Goal: Task Accomplishment & Management: Manage account settings

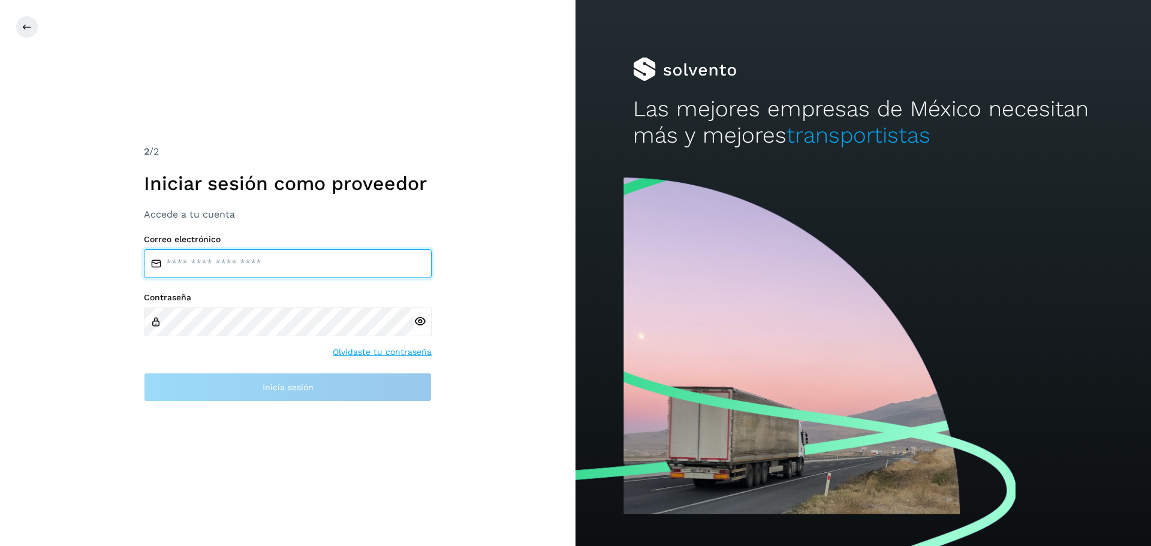
click at [221, 265] on input "email" at bounding box center [288, 263] width 288 height 29
type input "**********"
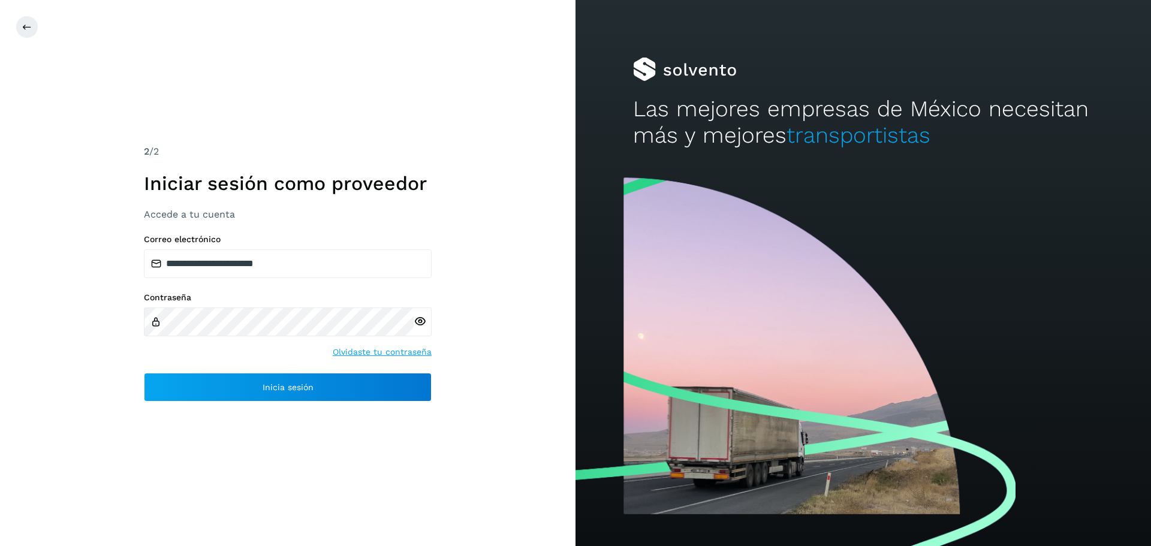
click at [423, 318] on icon at bounding box center [420, 321] width 13 height 13
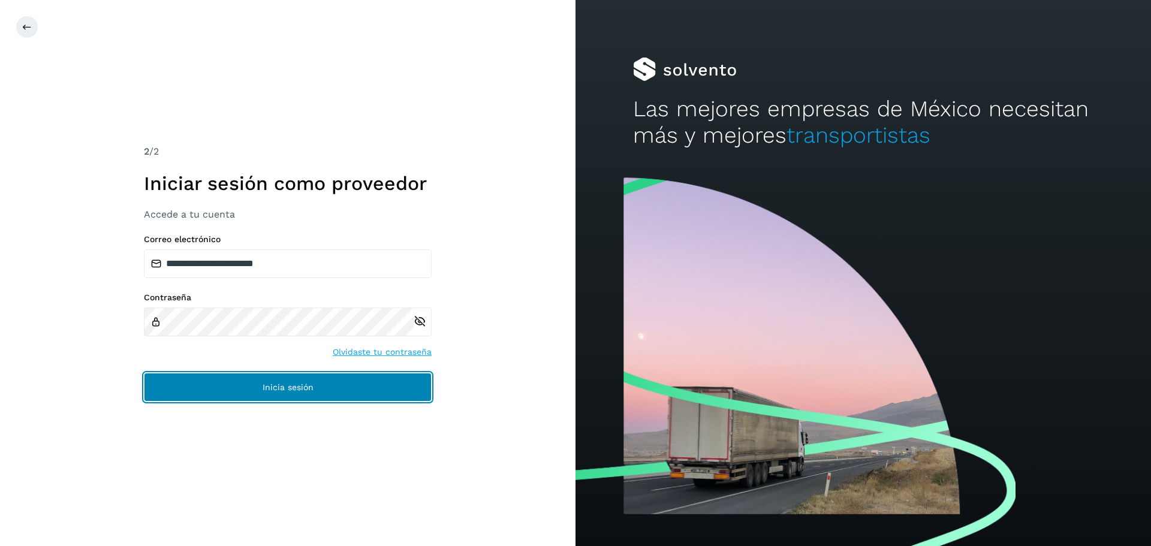
click at [243, 389] on button "Inicia sesión" at bounding box center [288, 387] width 288 height 29
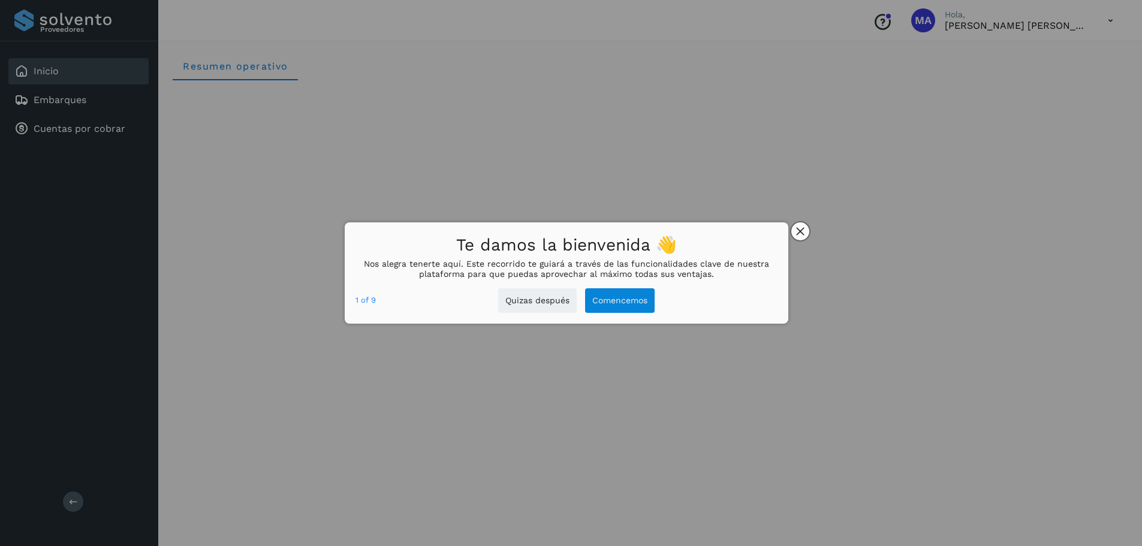
click at [802, 233] on icon "close," at bounding box center [800, 231] width 8 height 8
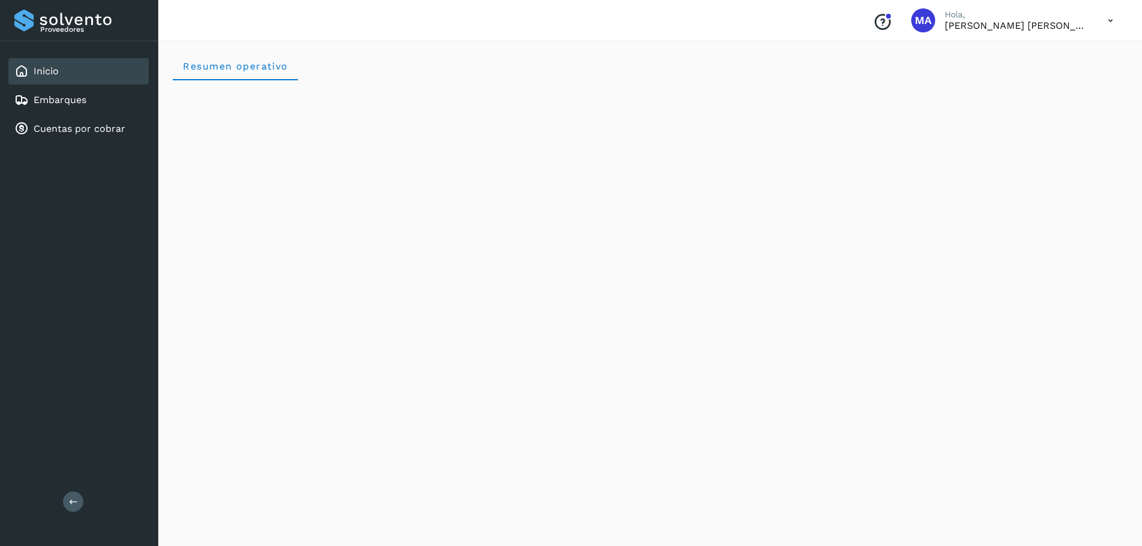
click at [49, 78] on div "Inicio" at bounding box center [36, 71] width 44 height 14
click at [58, 90] on div "Embarques" at bounding box center [78, 100] width 140 height 26
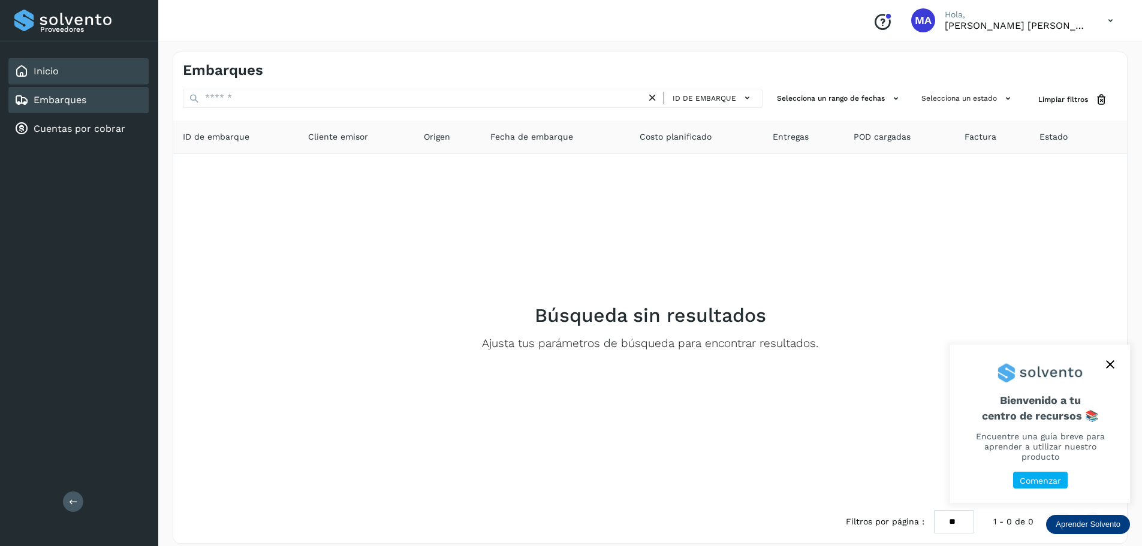
click at [57, 79] on div "Inicio" at bounding box center [78, 71] width 140 height 26
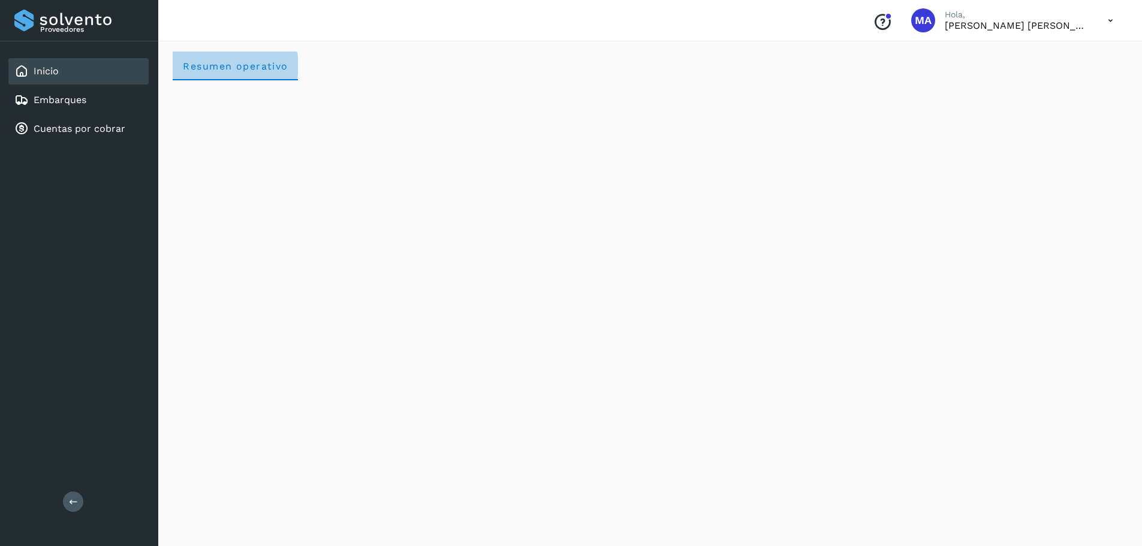
click at [199, 52] on operativo "Resumen operativo" at bounding box center [235, 66] width 125 height 29
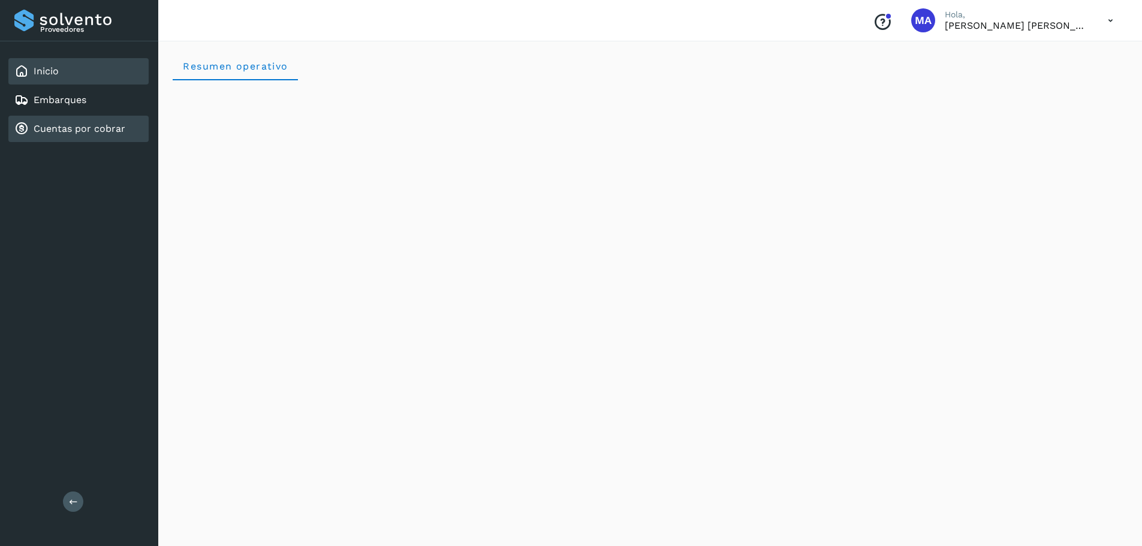
click at [65, 124] on link "Cuentas por cobrar" at bounding box center [80, 128] width 92 height 11
